Goal: Check status: Check status

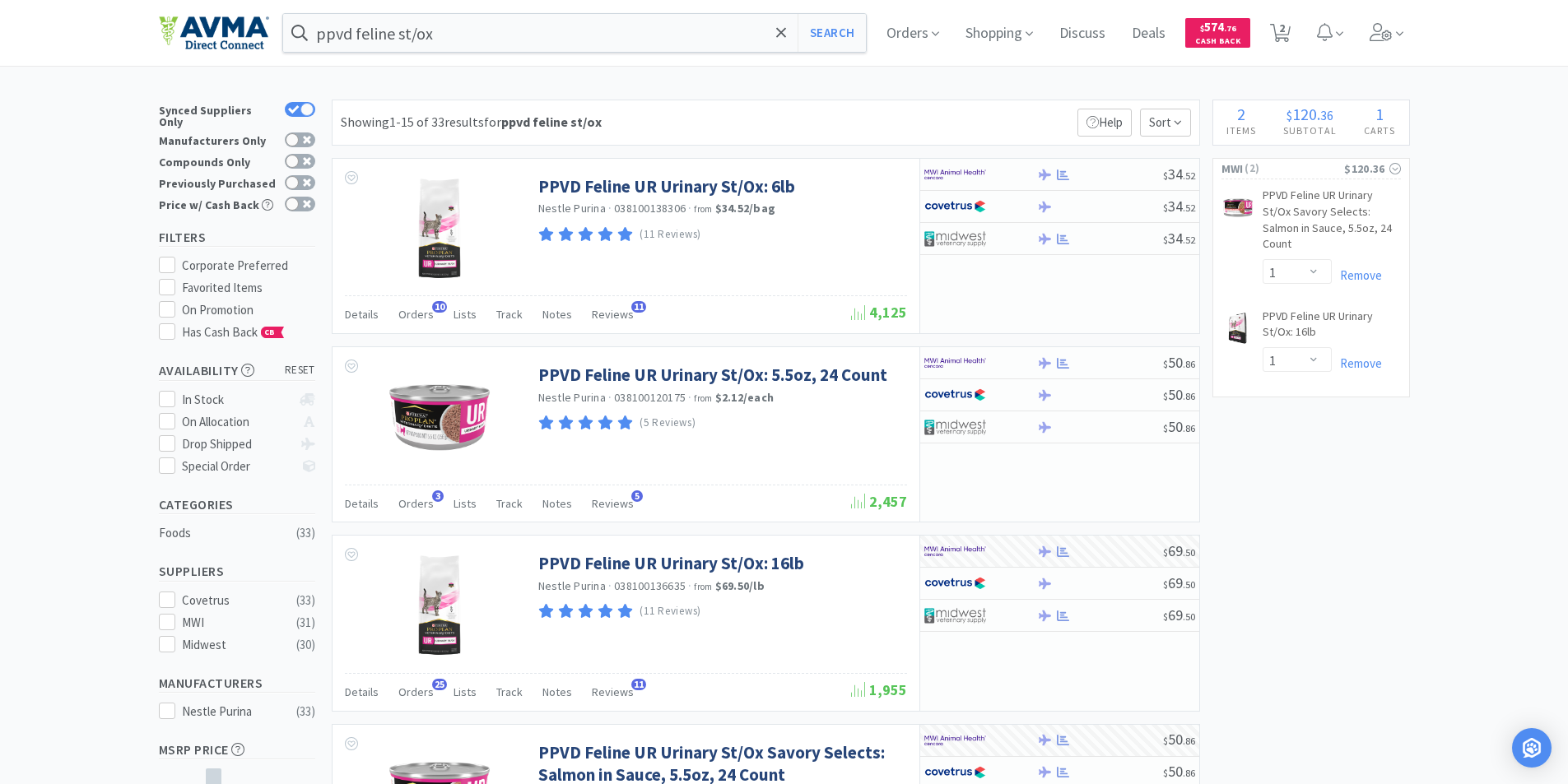
select select "1"
click at [904, 33] on span "Orders" at bounding box center [912, 32] width 66 height 66
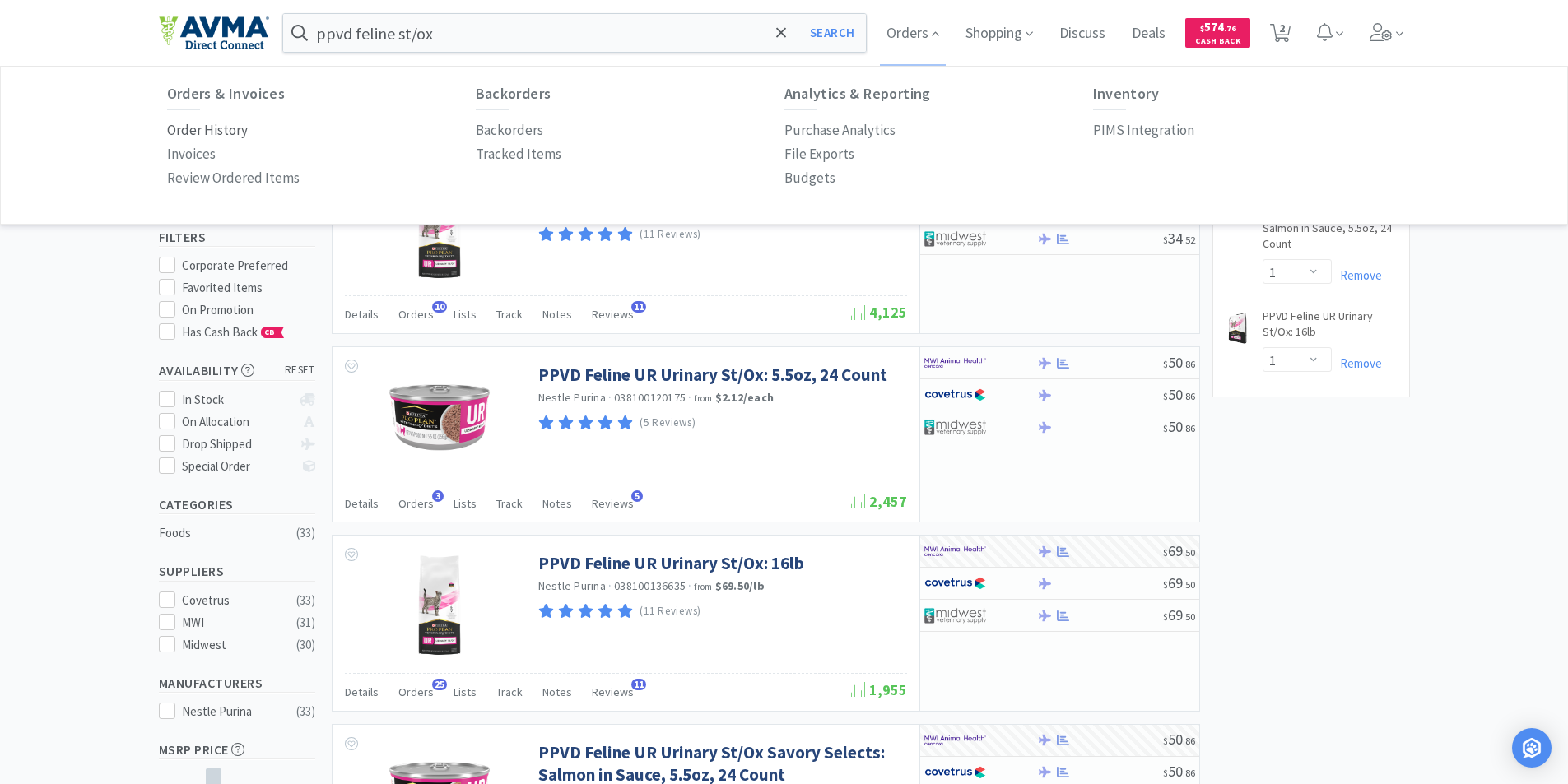
click at [196, 130] on p "Order History" at bounding box center [207, 130] width 80 height 22
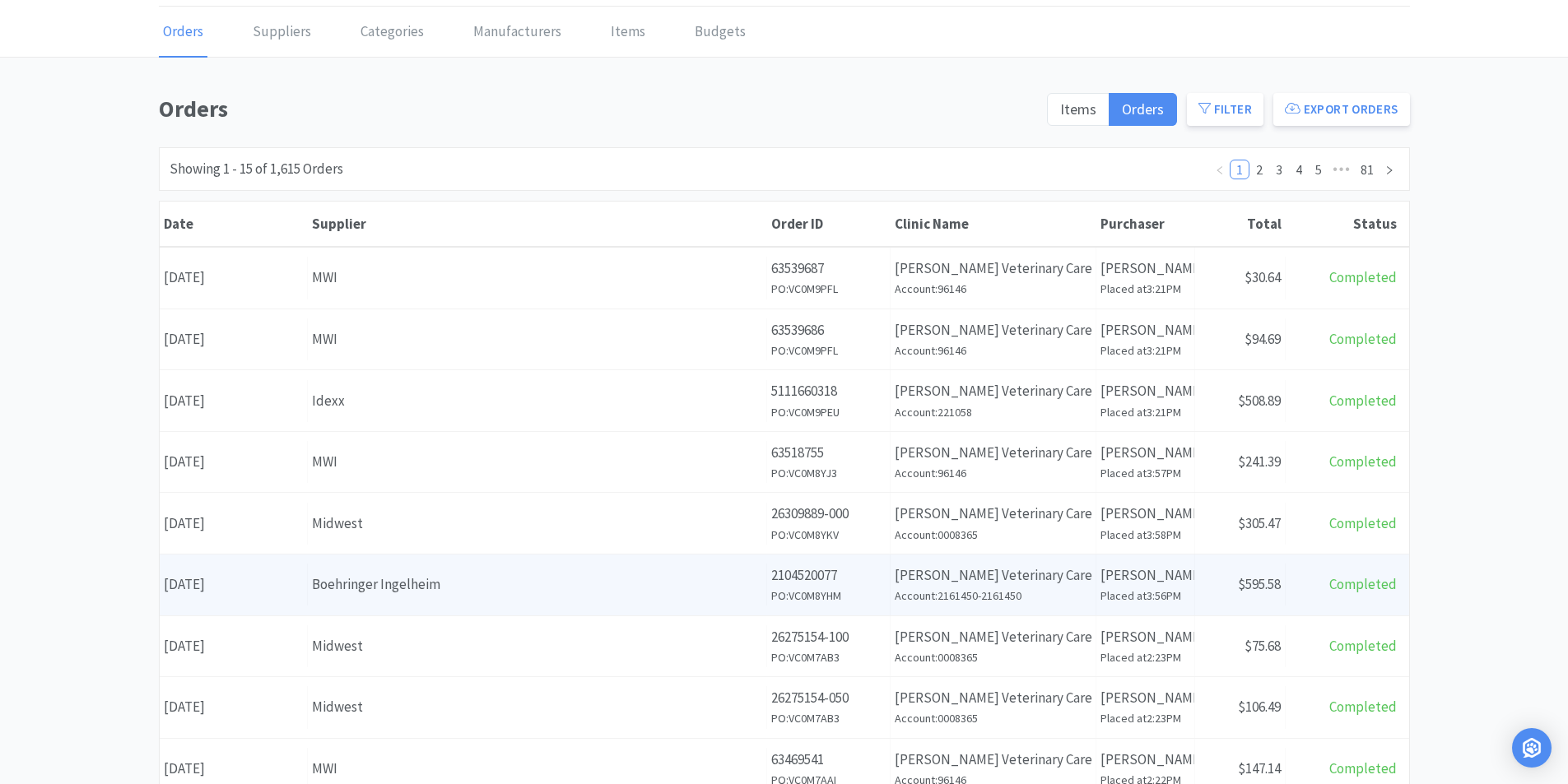
scroll to position [164, 0]
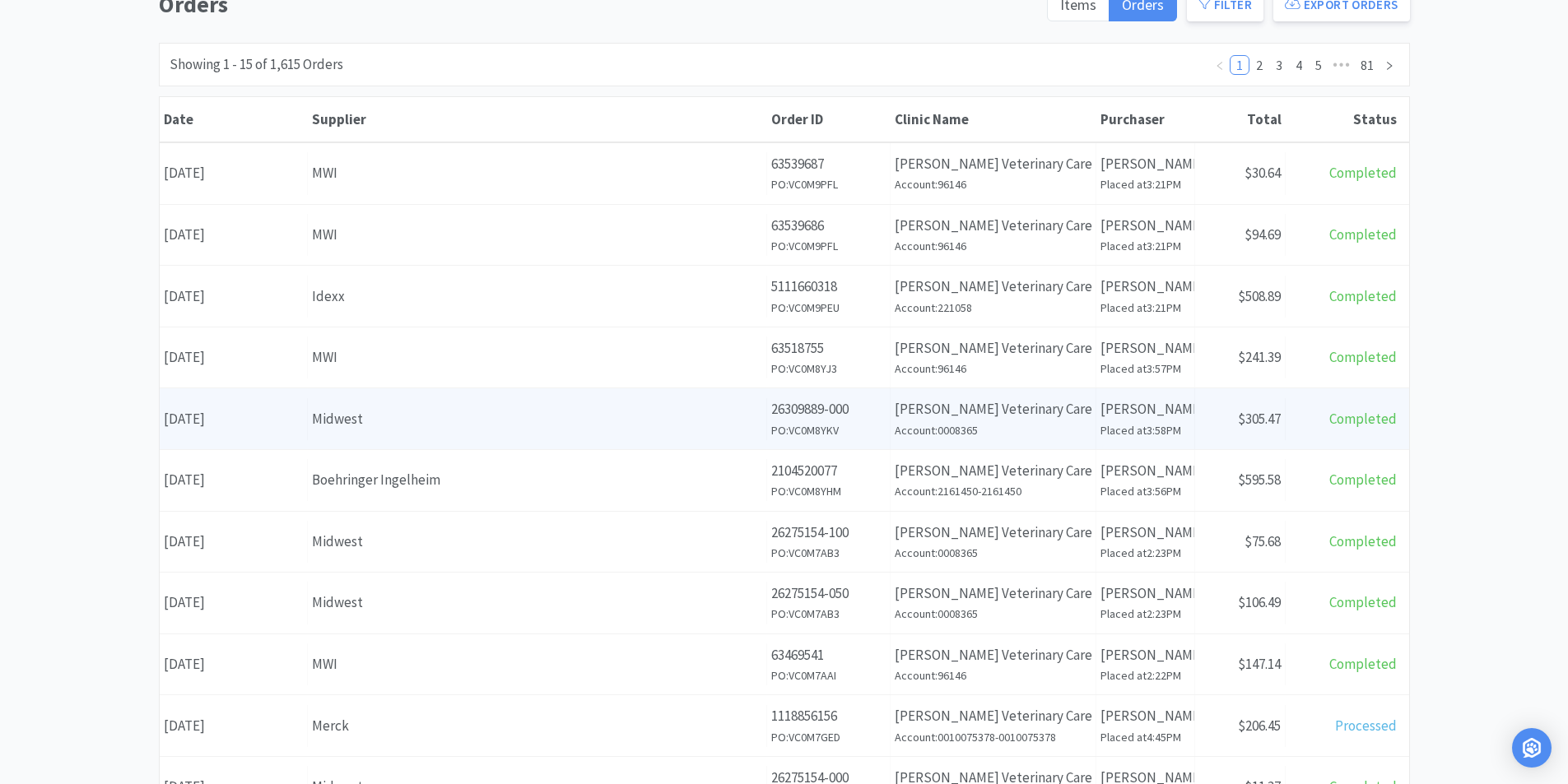
click at [250, 420] on div "Date [DATE]" at bounding box center [233, 419] width 148 height 42
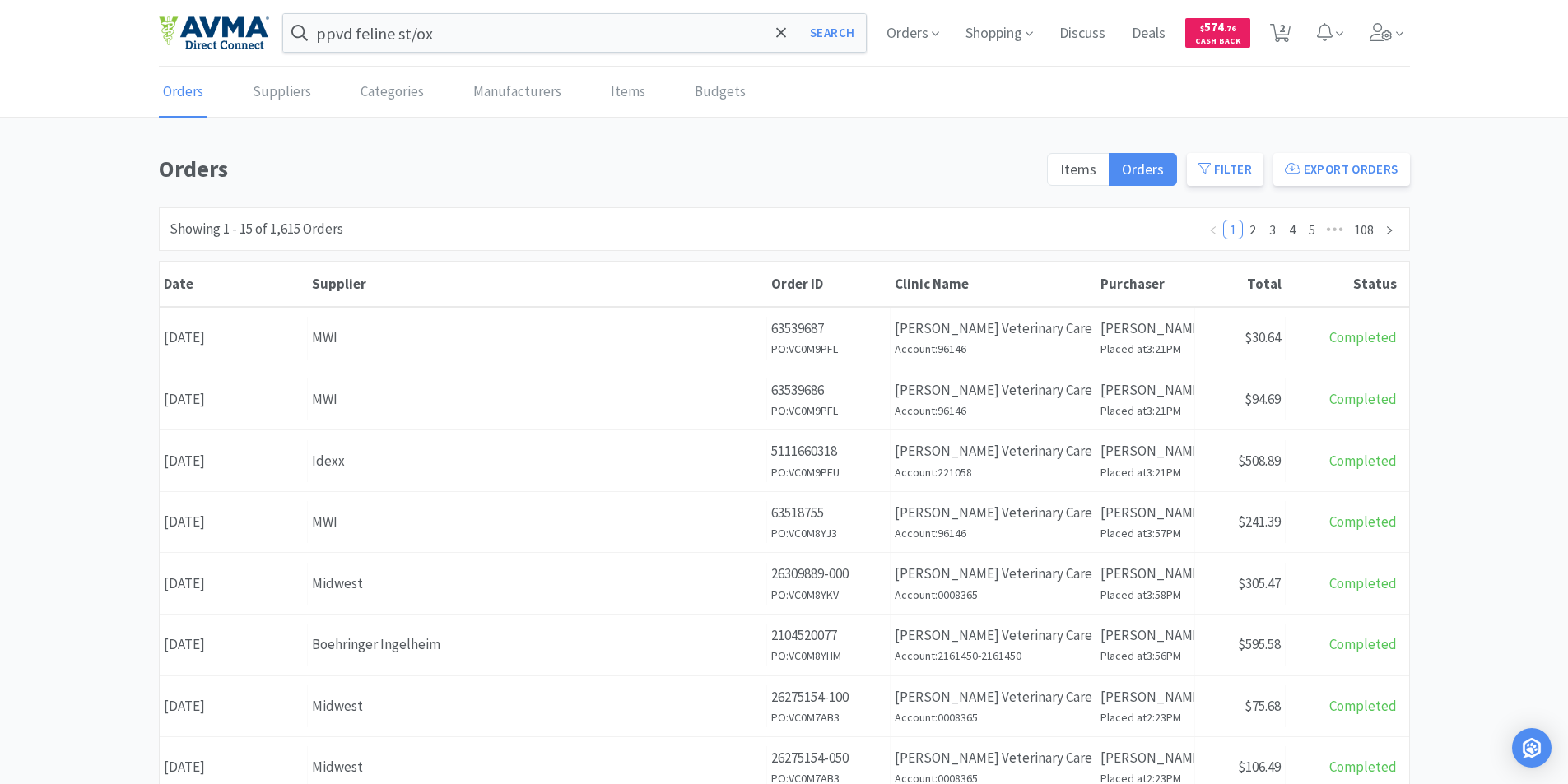
scroll to position [164, 0]
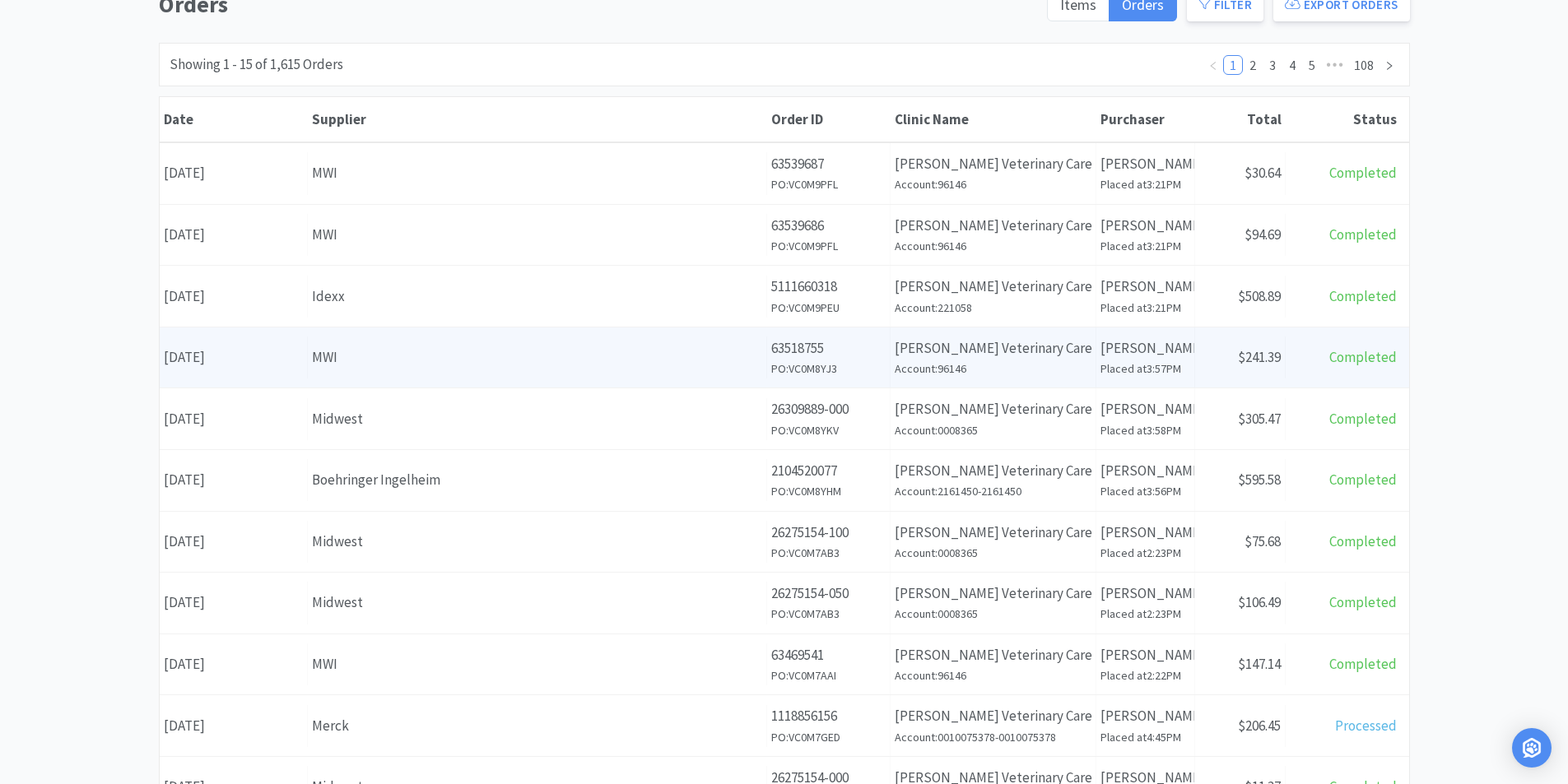
click at [240, 354] on div "Date [DATE]" at bounding box center [233, 357] width 148 height 42
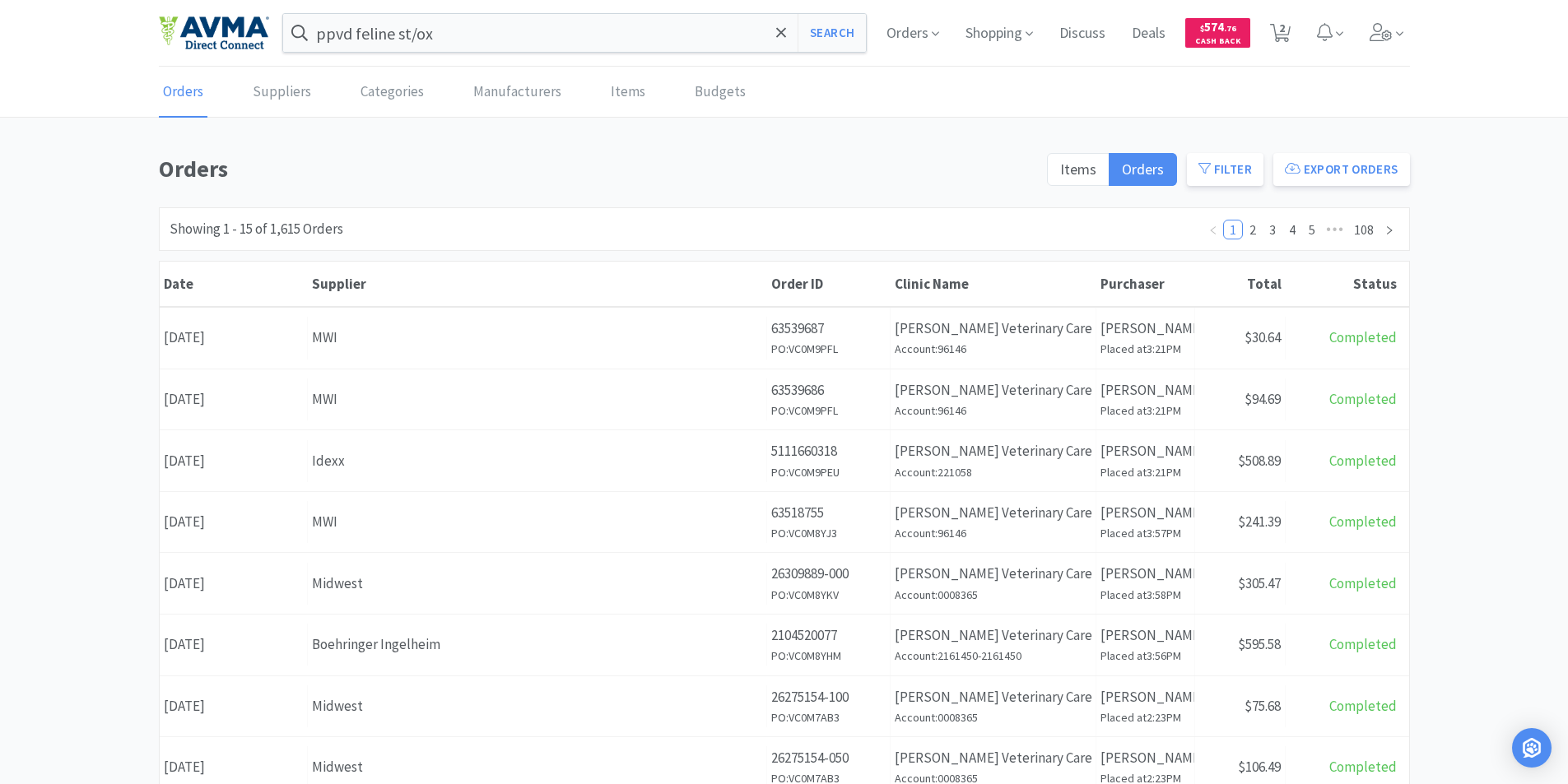
scroll to position [164, 0]
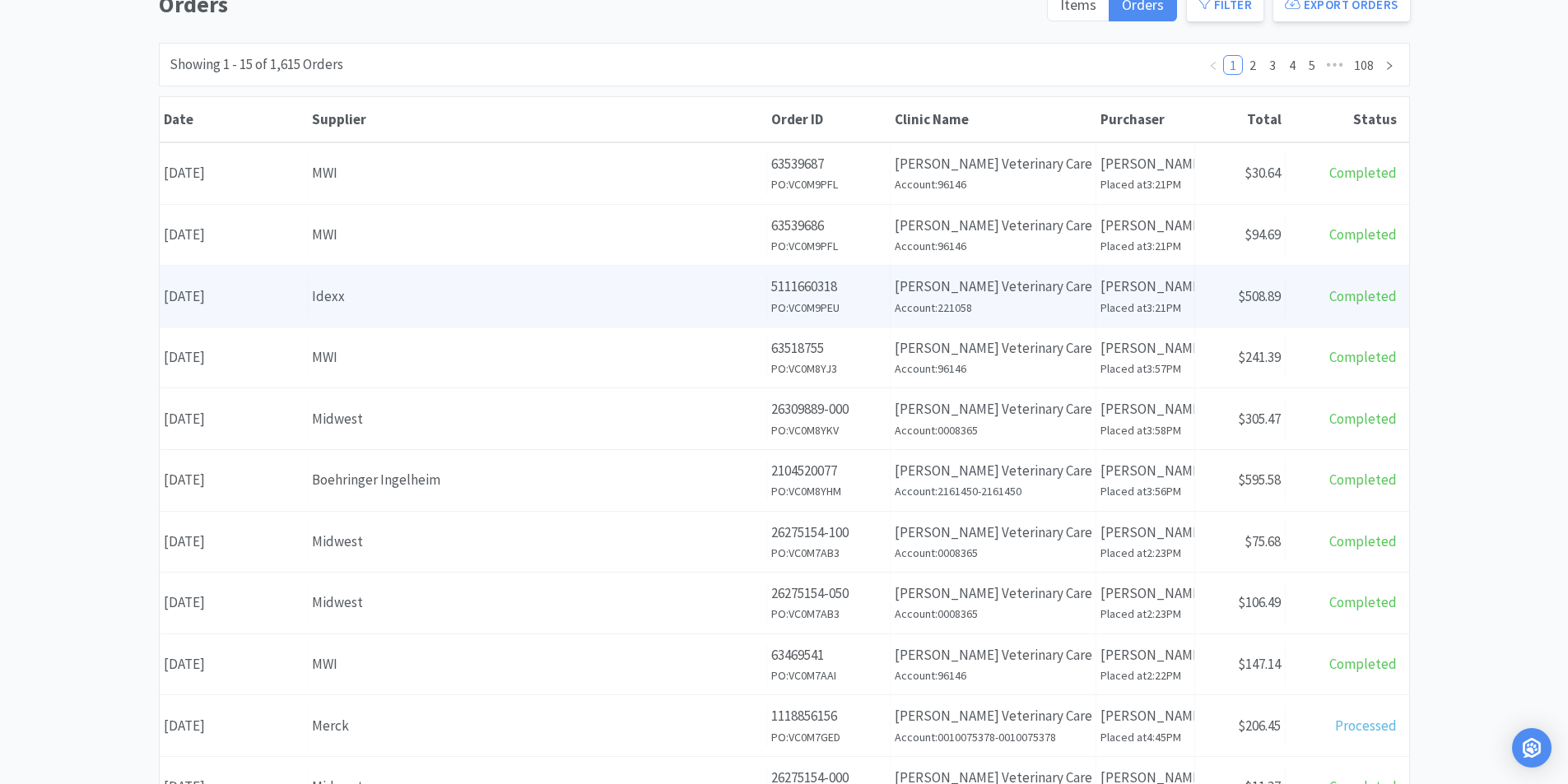
click at [245, 293] on div "Date [DATE]" at bounding box center [233, 297] width 148 height 42
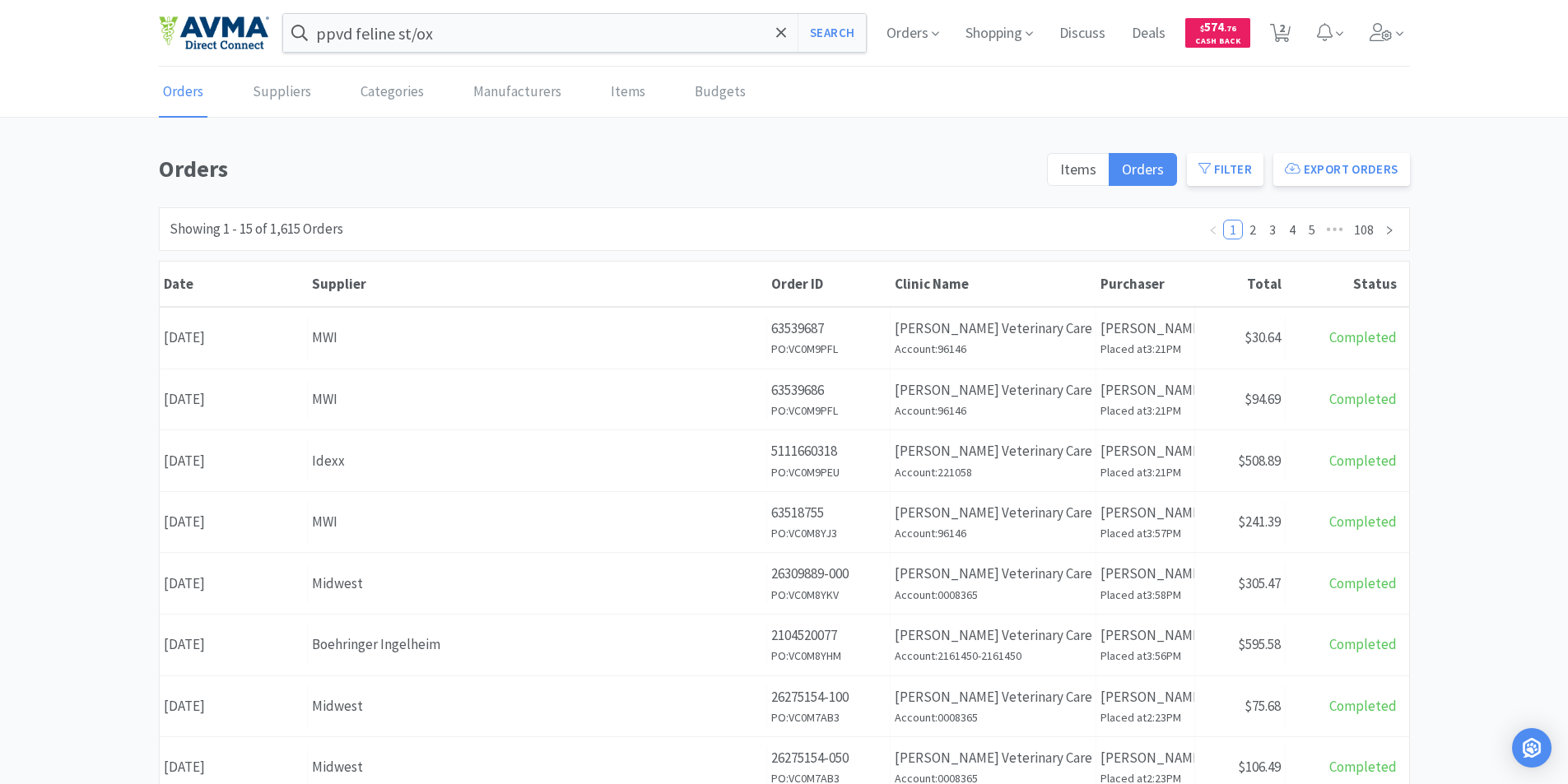
scroll to position [164, 0]
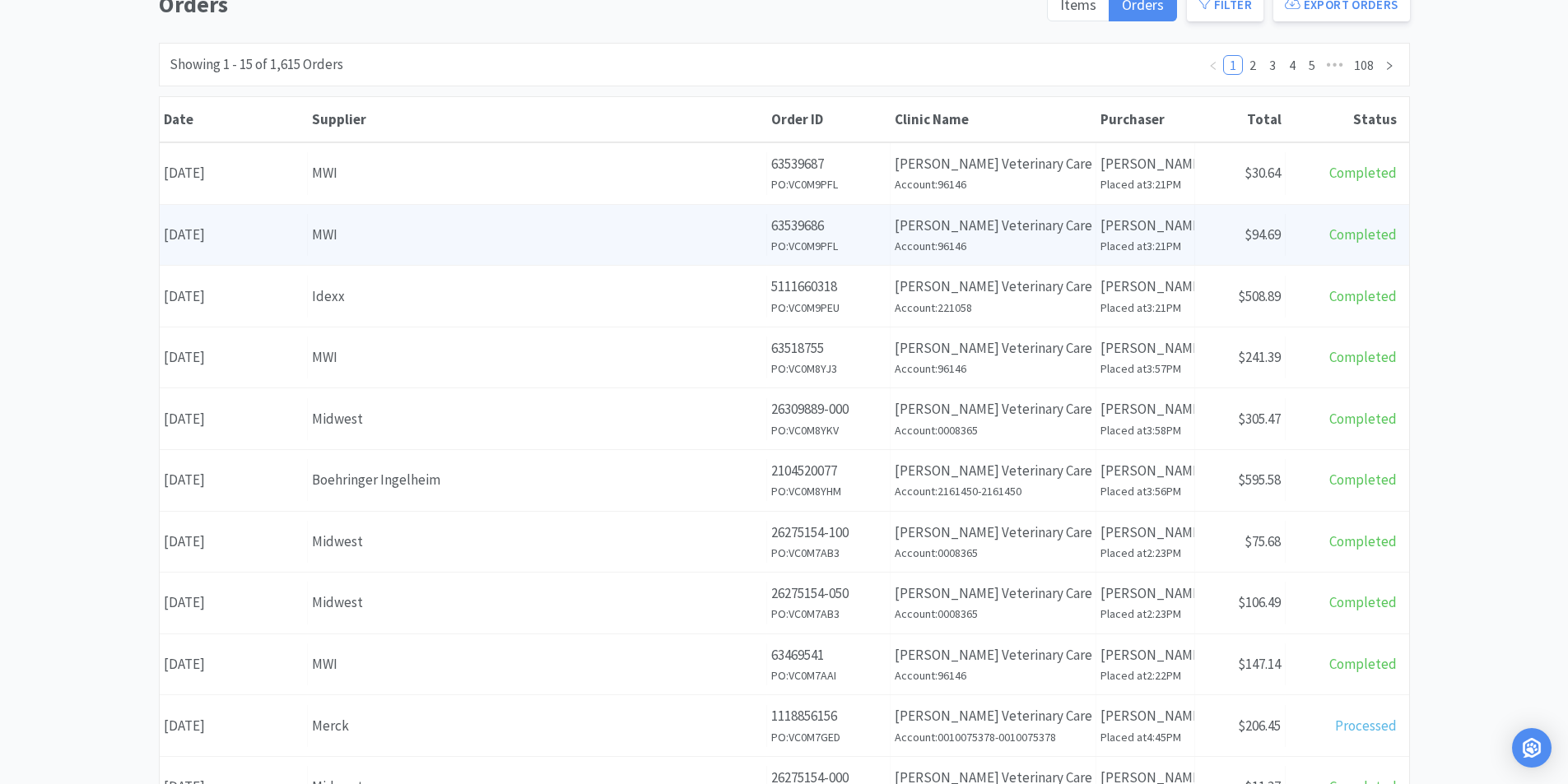
click at [244, 230] on div "Date [DATE]" at bounding box center [233, 235] width 148 height 42
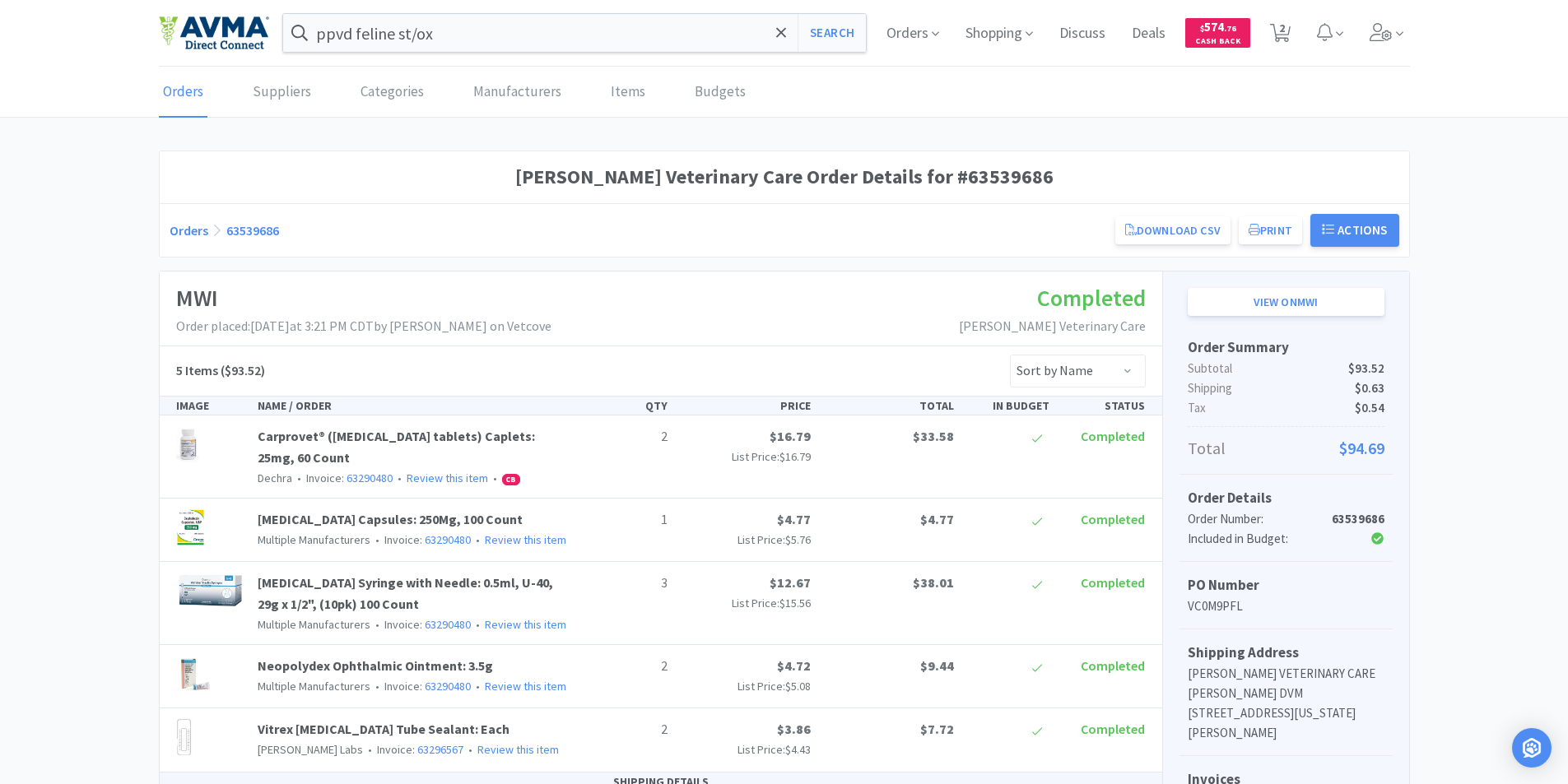
scroll to position [164, 0]
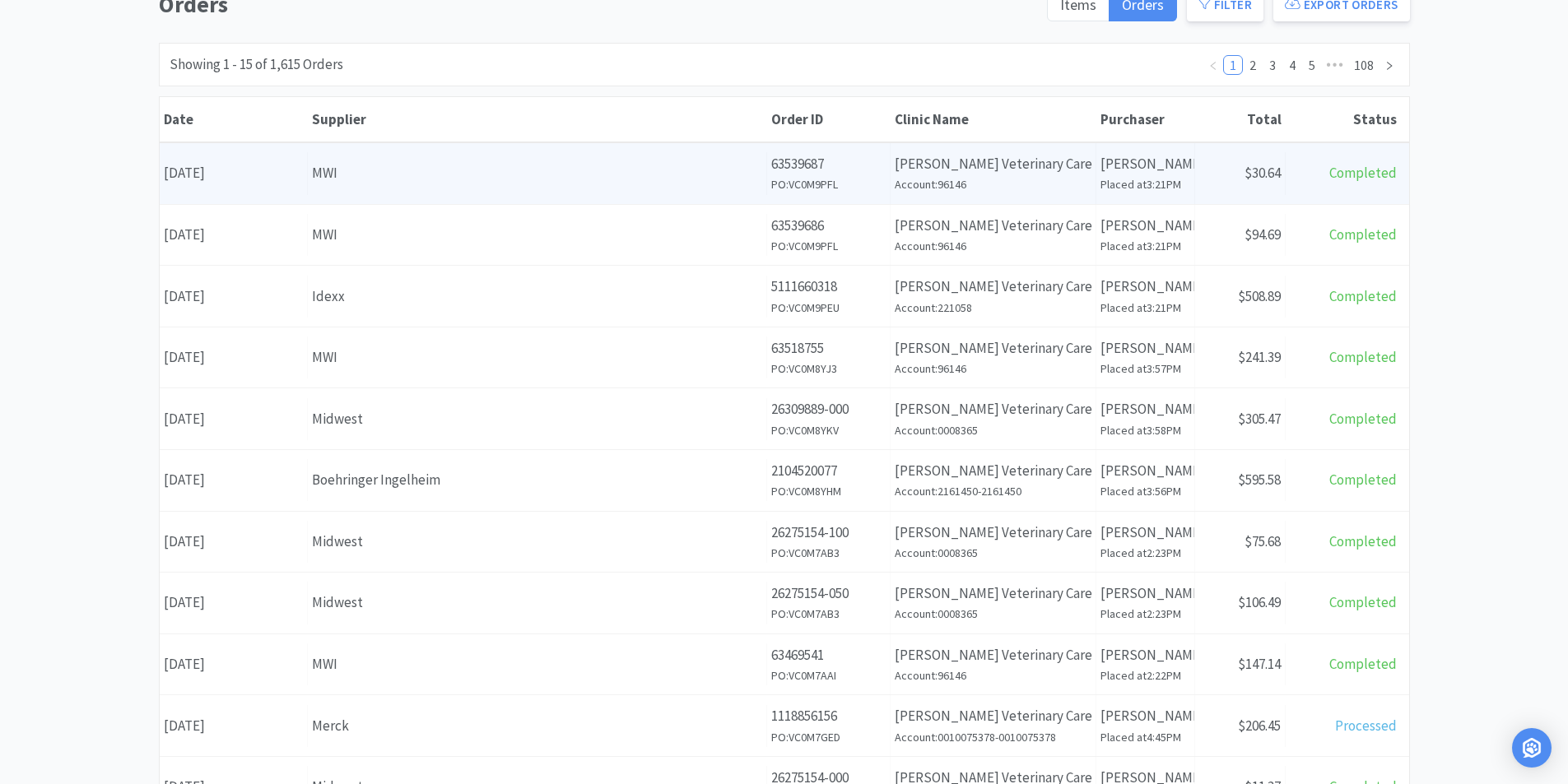
click at [218, 172] on div "Date [DATE]" at bounding box center [233, 173] width 148 height 42
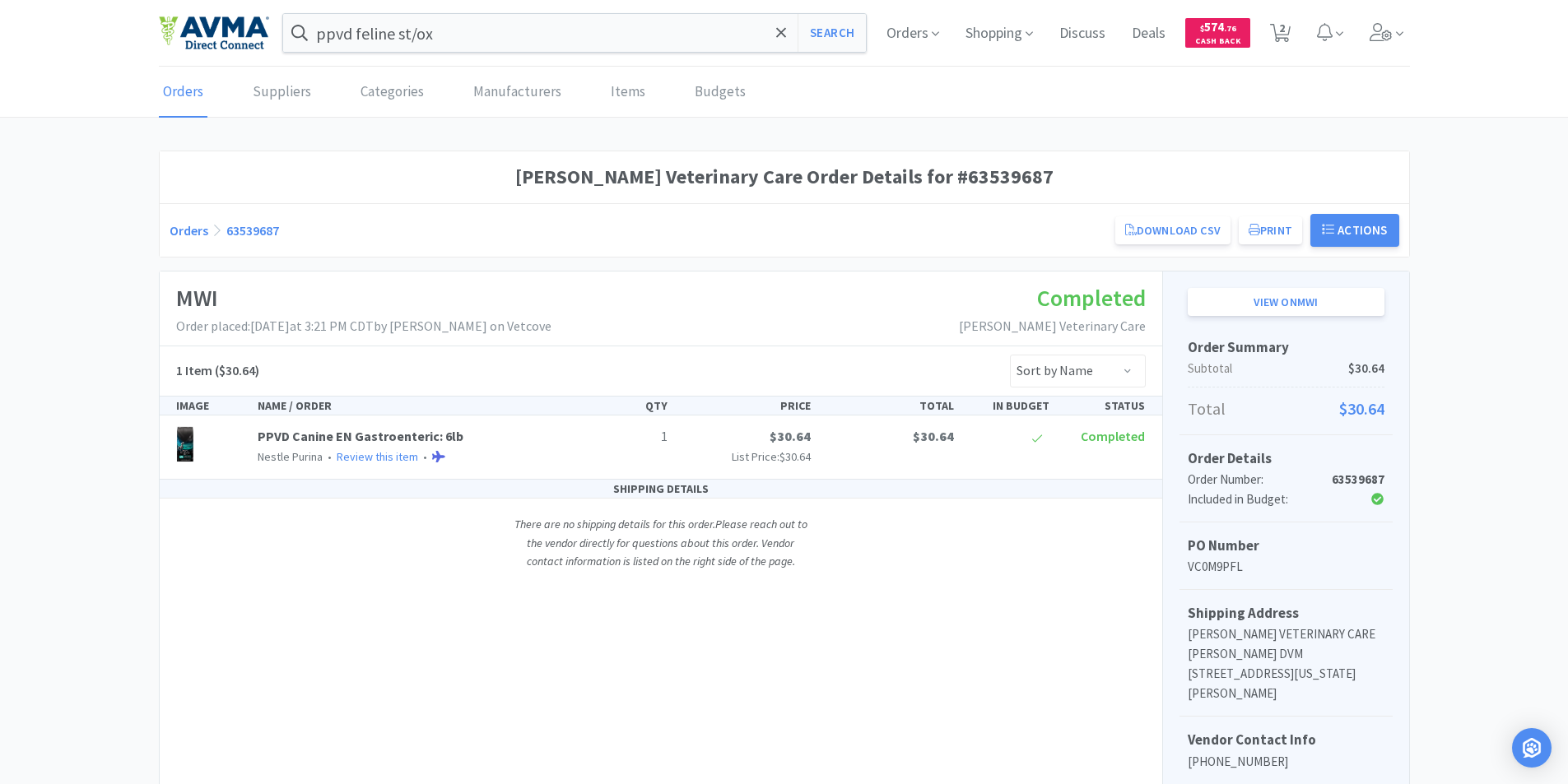
scroll to position [164, 0]
